Goal: Task Accomplishment & Management: Manage account settings

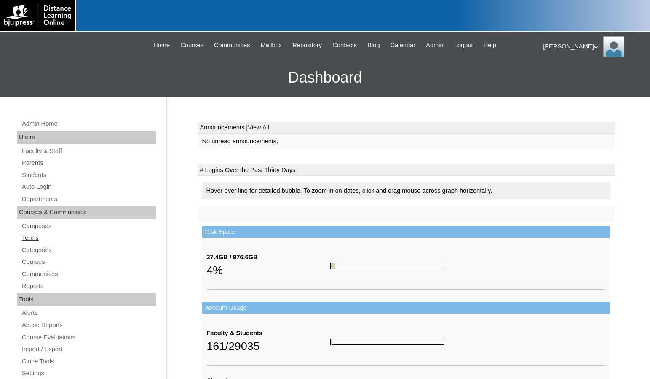
click at [41, 235] on link "Terms" at bounding box center [88, 238] width 135 height 11
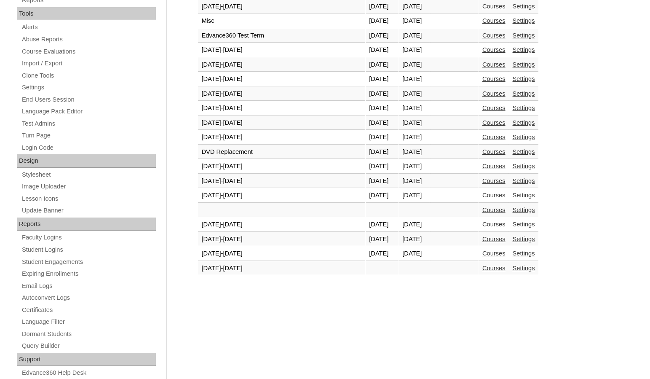
scroll to position [320, 0]
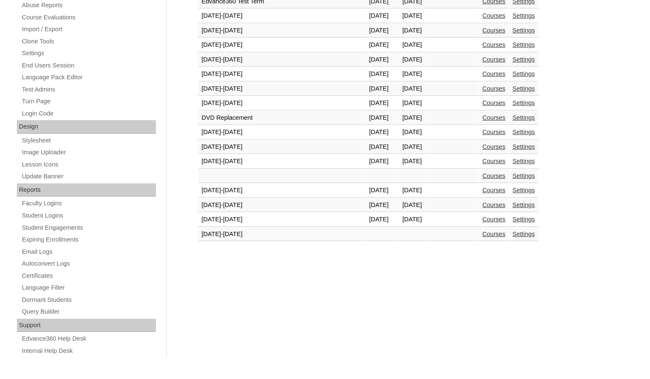
click at [482, 222] on link "Courses" at bounding box center [493, 219] width 23 height 7
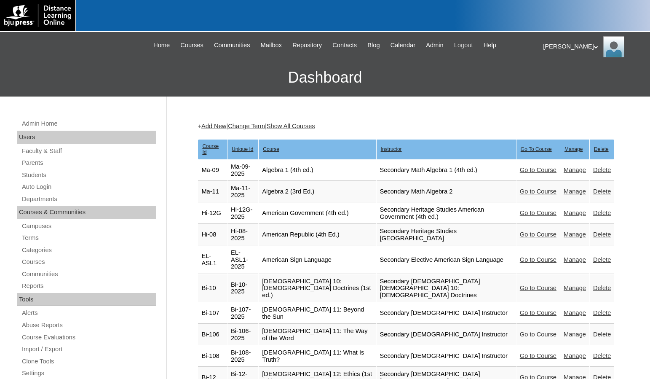
click at [473, 46] on span "Logout" at bounding box center [463, 45] width 19 height 10
